Goal: Task Accomplishment & Management: Use online tool/utility

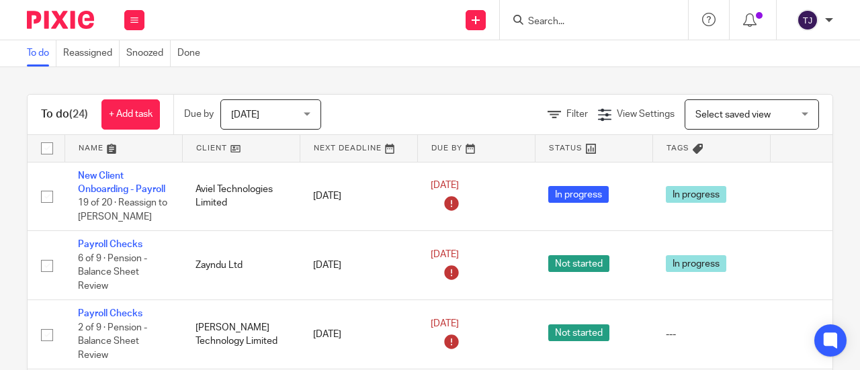
click at [539, 20] on input "Search" at bounding box center [587, 22] width 121 height 12
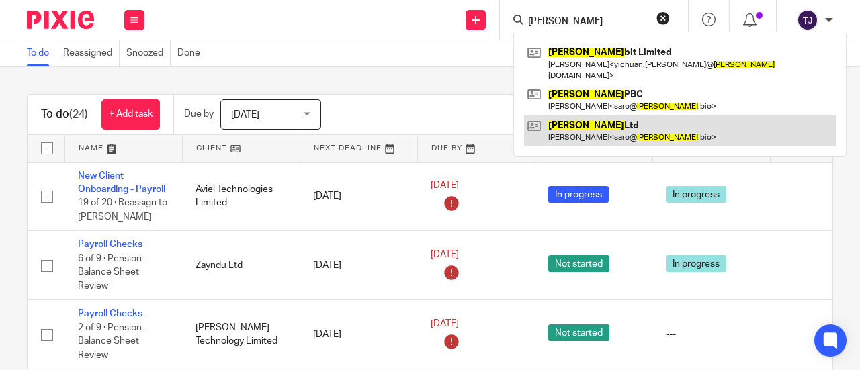
type input "boltz"
click at [581, 116] on link at bounding box center [680, 131] width 312 height 31
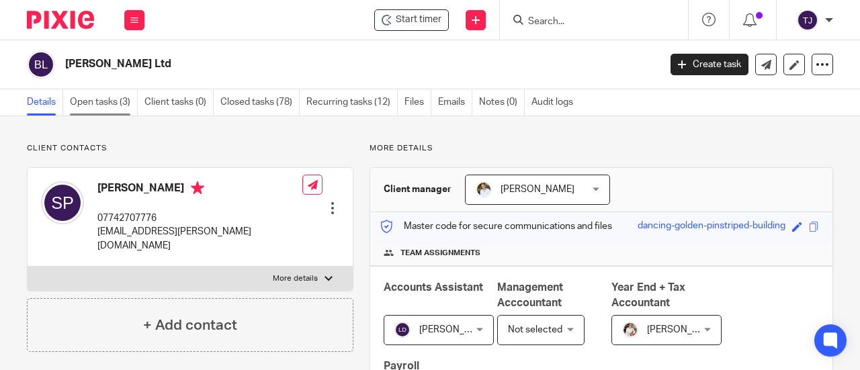
click at [109, 100] on link "Open tasks (3)" at bounding box center [104, 102] width 68 height 26
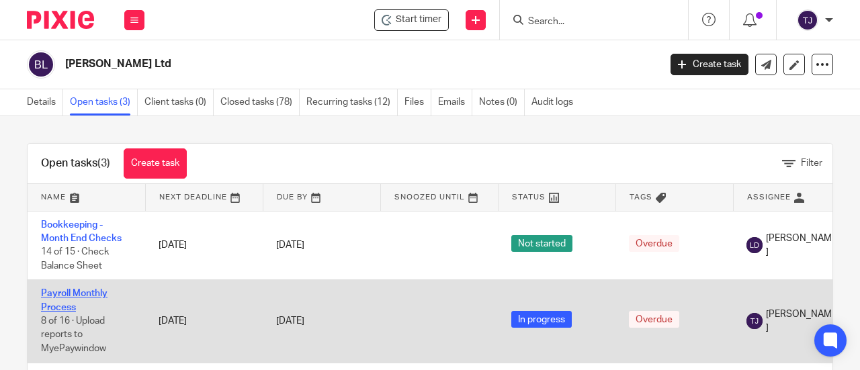
click at [99, 296] on link "Payroll Monthly Process" at bounding box center [74, 300] width 67 height 23
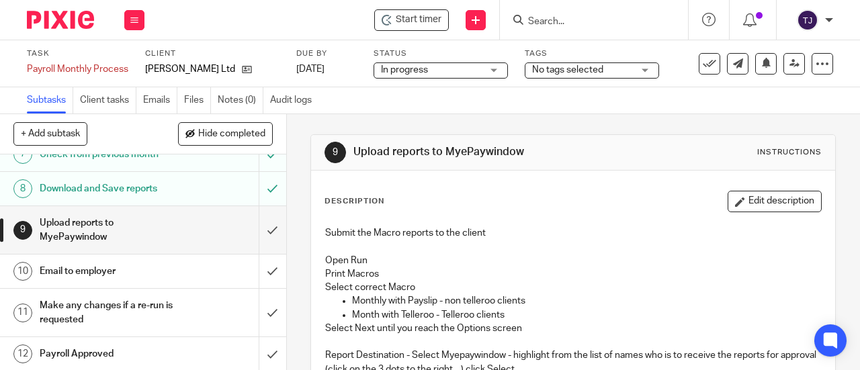
scroll to position [269, 0]
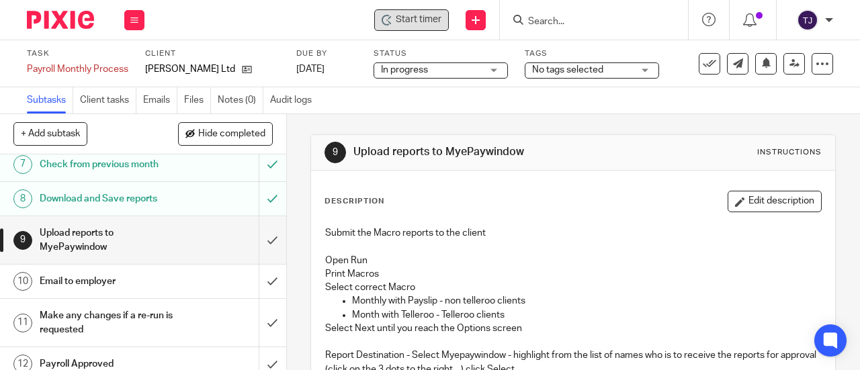
click at [418, 27] on div "Start timer" at bounding box center [411, 20] width 75 height 22
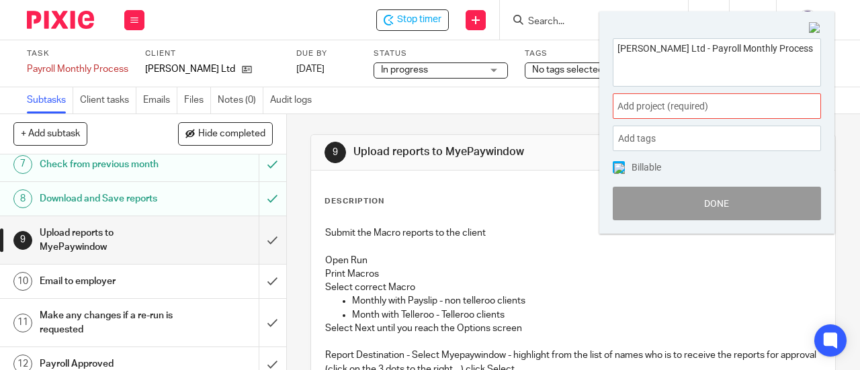
click at [637, 110] on span "Add project (required) :" at bounding box center [702, 106] width 169 height 14
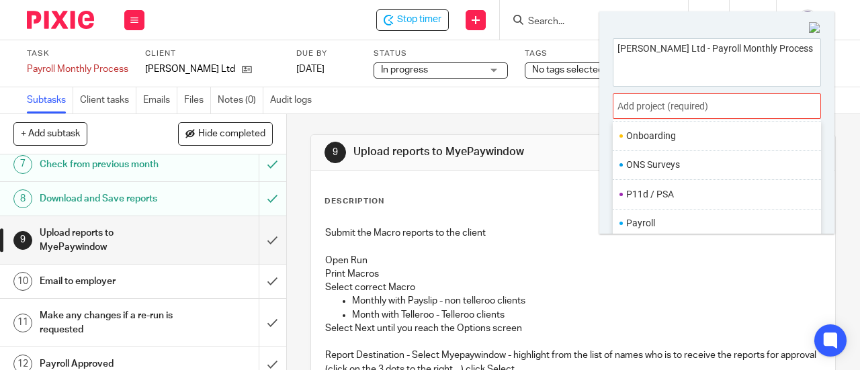
scroll to position [471, 0]
click at [665, 197] on li "Payroll" at bounding box center [714, 202] width 175 height 14
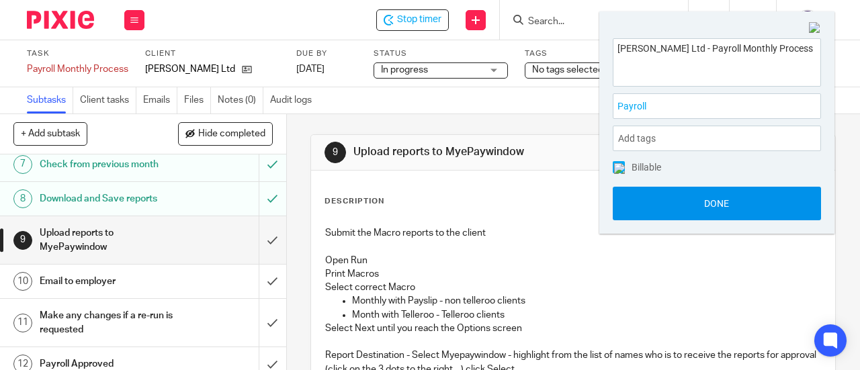
click at [665, 198] on button "Done" at bounding box center [717, 204] width 208 height 34
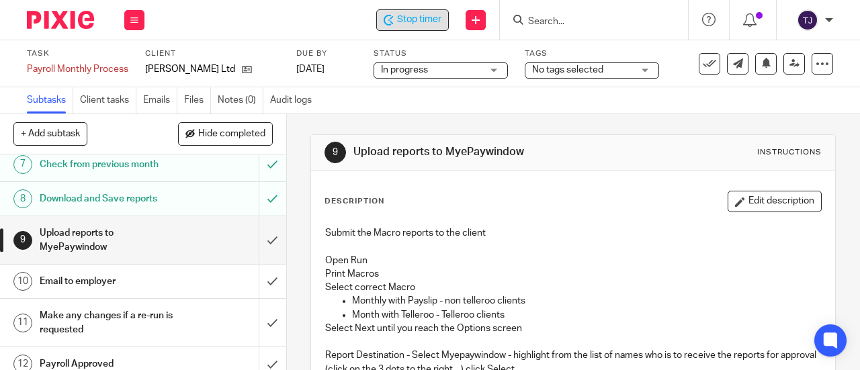
click at [407, 22] on span "Stop timer" at bounding box center [419, 20] width 44 height 14
click at [550, 19] on input "Search" at bounding box center [587, 22] width 121 height 12
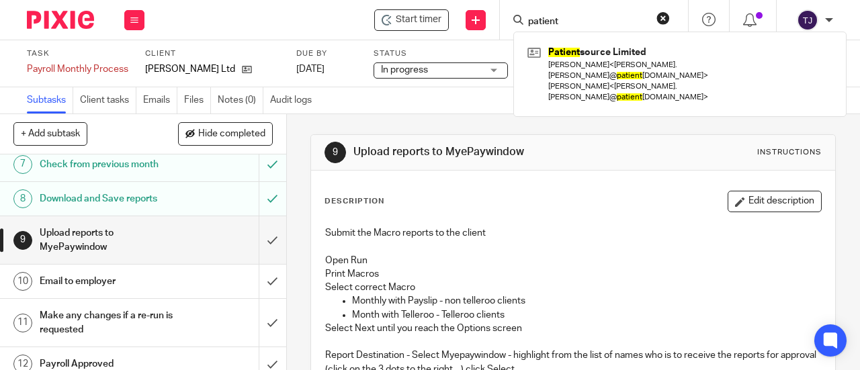
drag, startPoint x: 563, startPoint y: 18, endPoint x: 528, endPoint y: 24, distance: 34.7
click at [518, 25] on div "patient" at bounding box center [592, 19] width 157 height 17
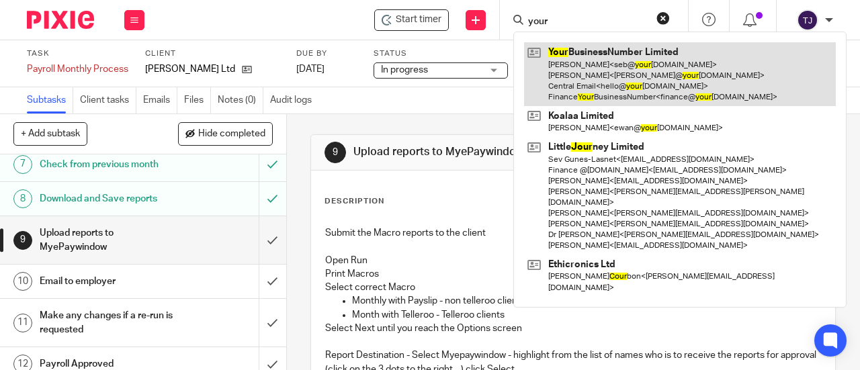
type input "your"
click at [561, 46] on link at bounding box center [680, 74] width 312 height 64
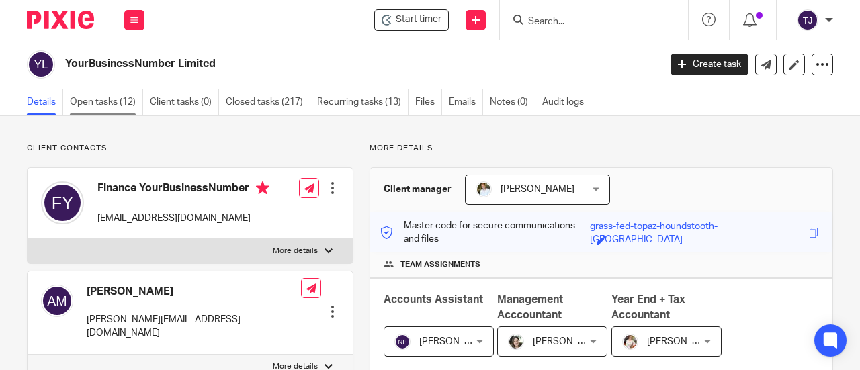
click at [84, 103] on link "Open tasks (12)" at bounding box center [106, 102] width 73 height 26
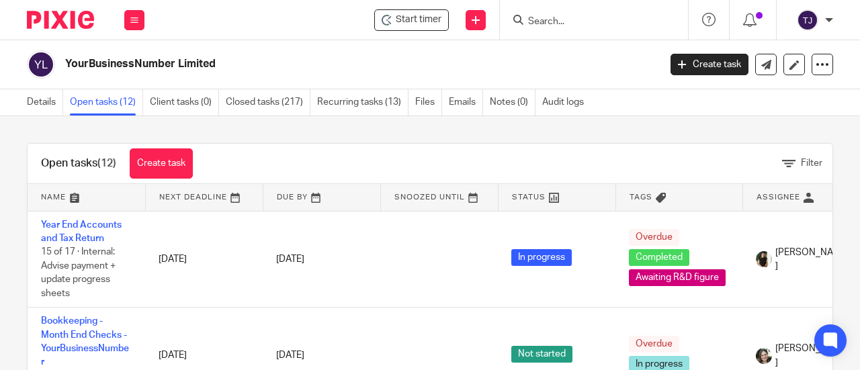
click at [525, 24] on div at bounding box center [592, 19] width 157 height 17
click at [531, 21] on input "Search" at bounding box center [587, 22] width 121 height 12
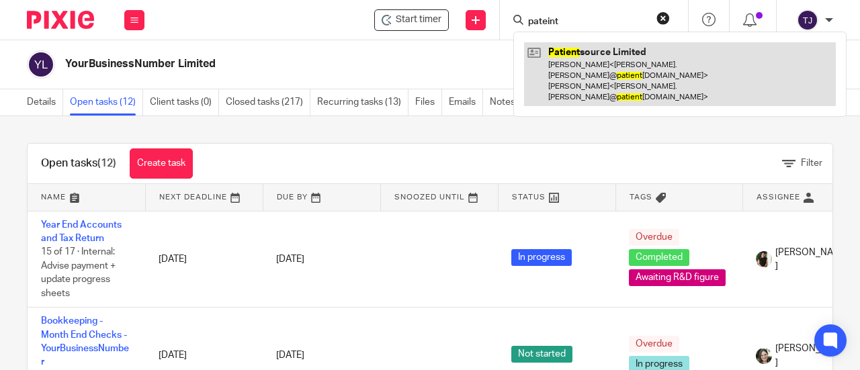
type input "pateint"
click at [565, 57] on link at bounding box center [680, 74] width 312 height 64
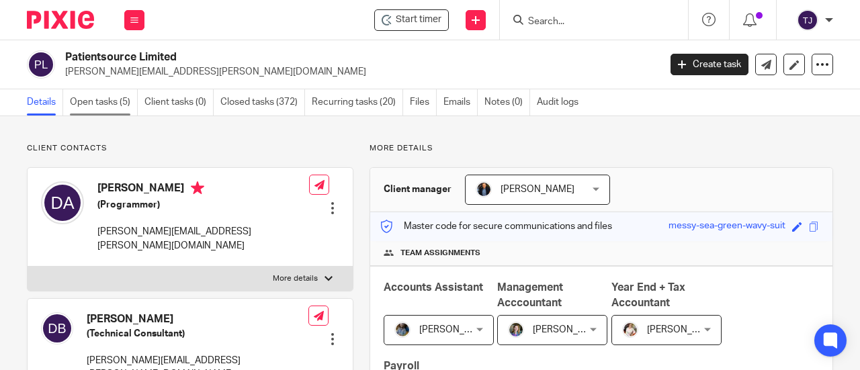
click at [100, 101] on link "Open tasks (5)" at bounding box center [104, 102] width 68 height 26
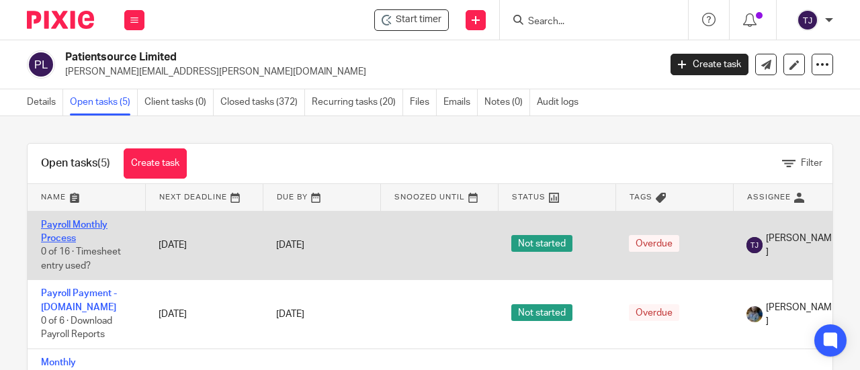
click at [93, 225] on link "Payroll Monthly Process" at bounding box center [74, 231] width 67 height 23
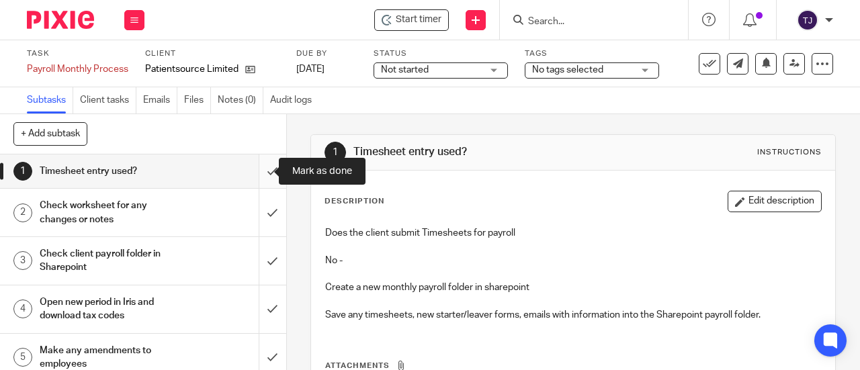
click at [254, 173] on input "submit" at bounding box center [143, 172] width 286 height 34
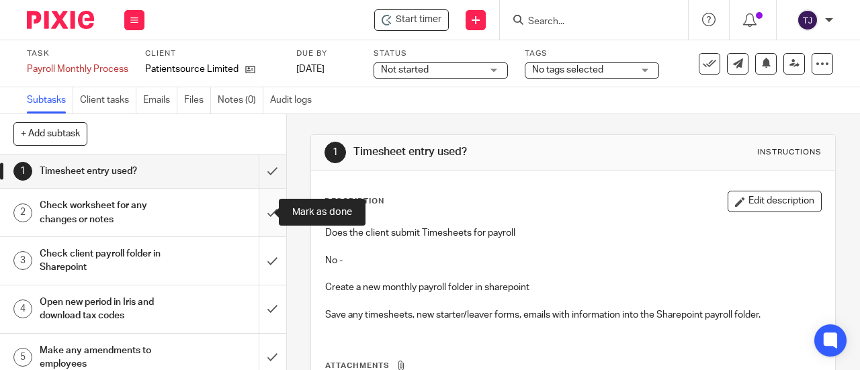
click at [257, 213] on input "submit" at bounding box center [143, 213] width 286 height 48
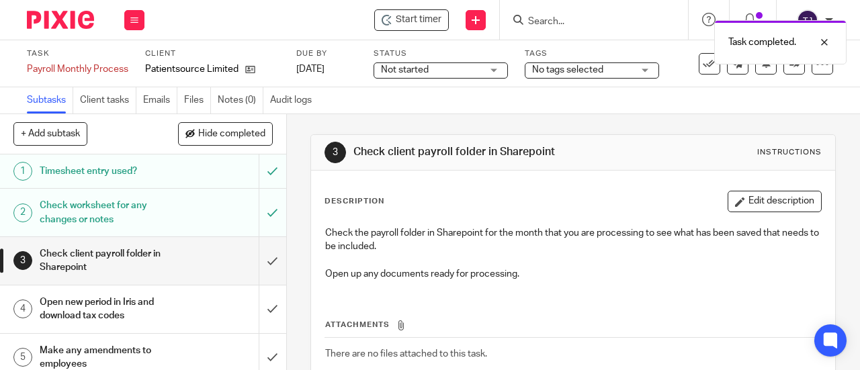
drag, startPoint x: 425, startPoint y: 17, endPoint x: 439, endPoint y: 17, distance: 14.1
click at [426, 17] on span "Start timer" at bounding box center [419, 20] width 46 height 14
click at [431, 25] on div "Task completed." at bounding box center [638, 38] width 417 height 51
click at [429, 26] on span "Start timer" at bounding box center [419, 20] width 46 height 14
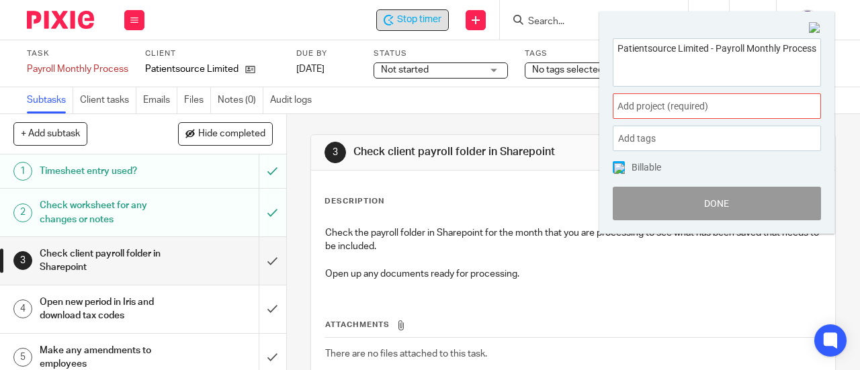
click at [649, 111] on span "Add project (required) :" at bounding box center [702, 106] width 169 height 14
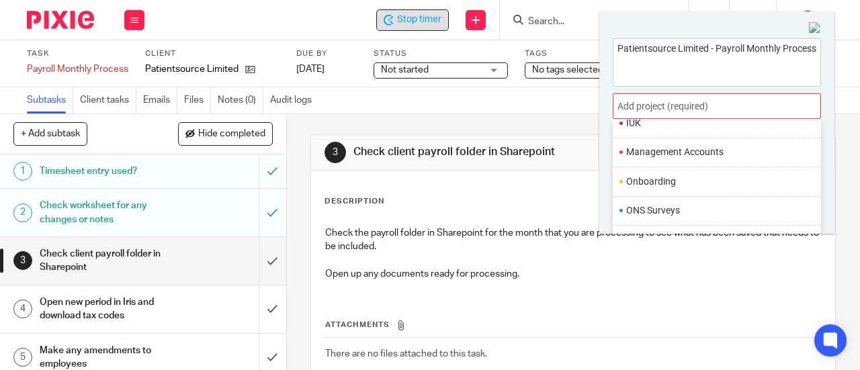
scroll to position [493, 0]
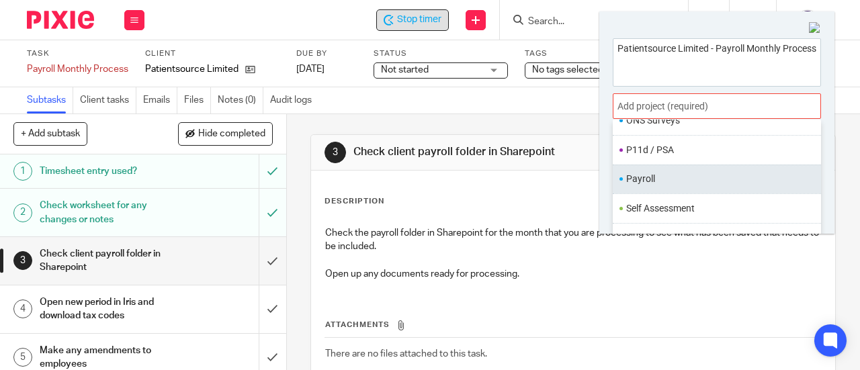
click at [667, 176] on li "Payroll" at bounding box center [714, 179] width 175 height 14
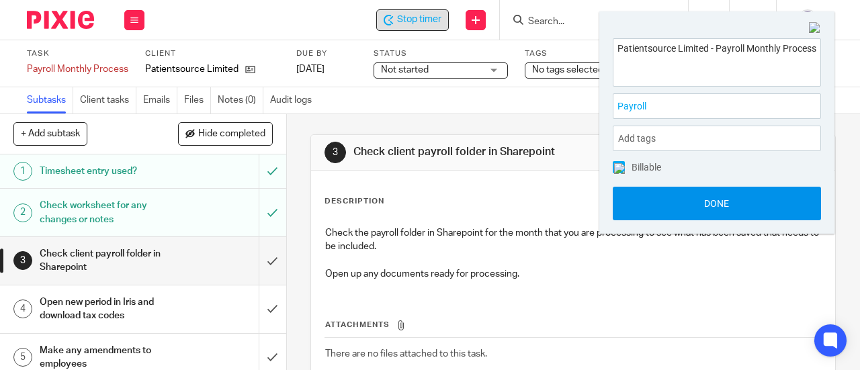
click at [674, 194] on button "Done" at bounding box center [717, 204] width 208 height 34
